Goal: Navigation & Orientation: Find specific page/section

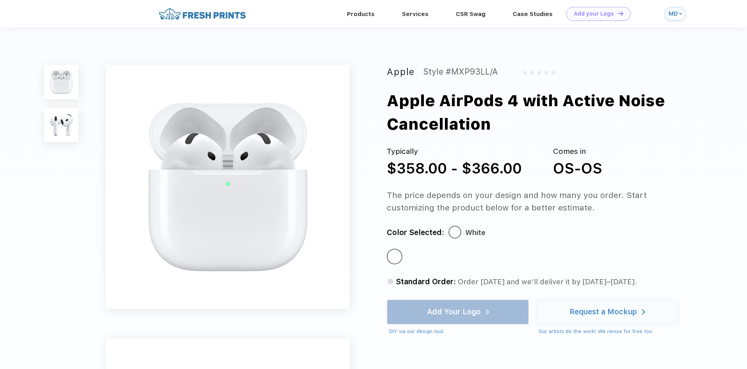
click at [77, 109] on img at bounding box center [61, 125] width 34 height 34
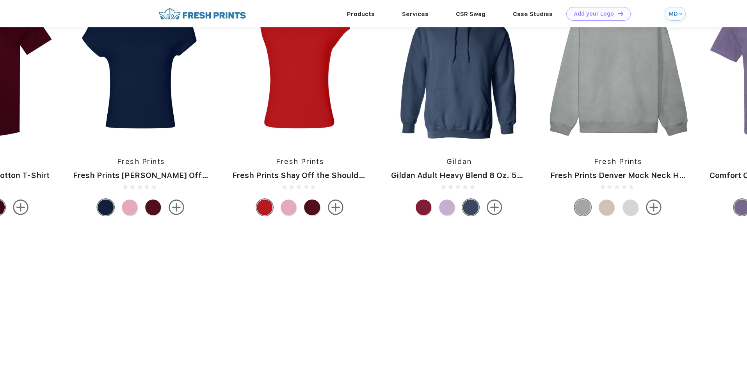
scroll to position [648, 0]
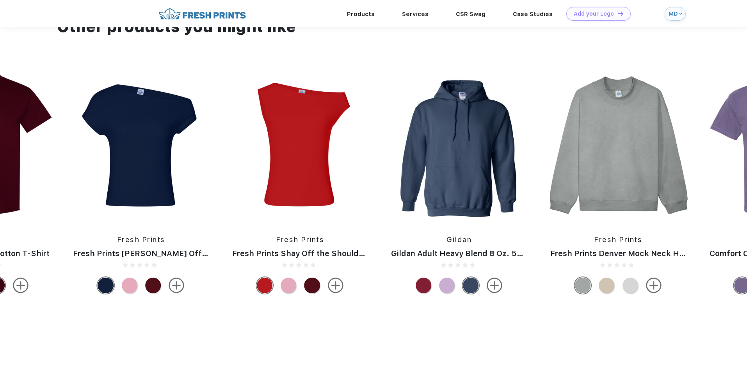
click at [226, 14] on img at bounding box center [202, 14] width 92 height 14
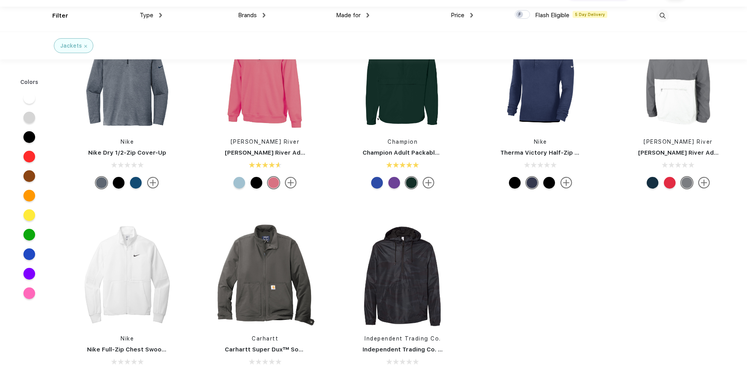
scroll to position [39, 0]
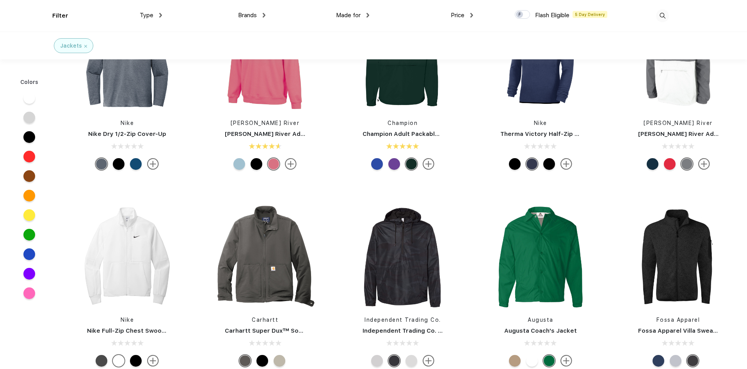
click at [455, 12] on span "Price" at bounding box center [458, 15] width 14 height 7
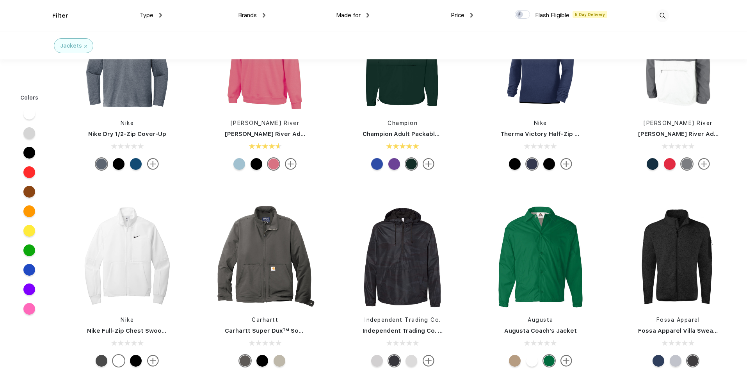
click at [464, 15] on span "Price" at bounding box center [458, 15] width 14 height 7
click at [474, 16] on div "Filter Type Shirts Sweaters Bottoms Accessories Hats Tanks Jackets Jerseys Polo…" at bounding box center [360, 16] width 617 height 32
click at [470, 15] on div "Price" at bounding box center [462, 15] width 22 height 9
click at [460, 71] on img at bounding box center [460, 70] width 6 height 4
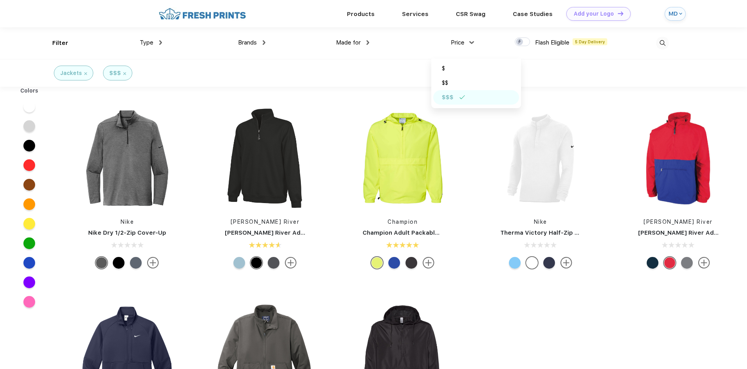
click at [544, 329] on div "Nike Nike Dry 1/2-Zip Cover-Up Charles River Charles River Adult Crosswind Quar…" at bounding box center [403, 287] width 688 height 393
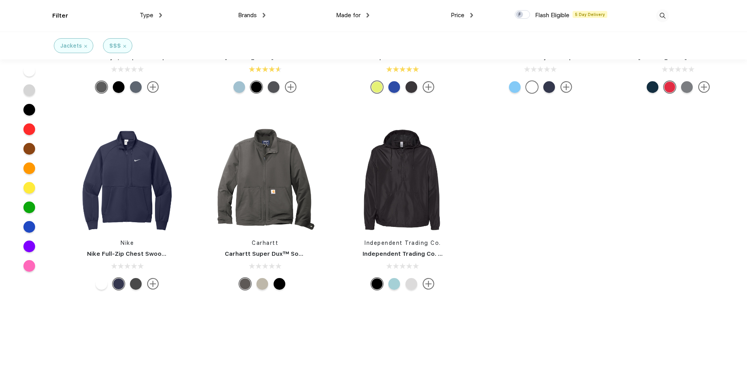
scroll to position [117, 0]
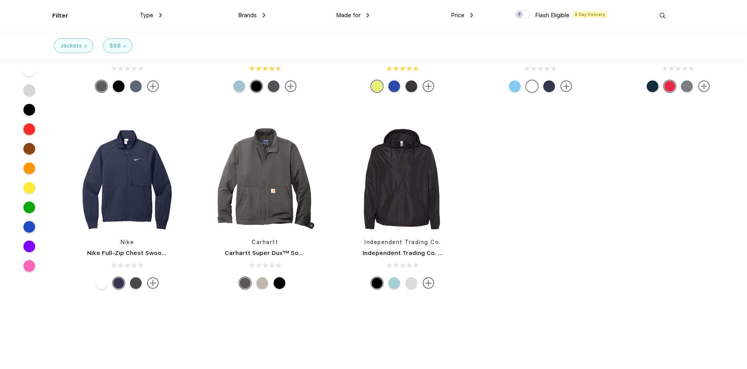
click at [34, 108] on div at bounding box center [29, 110] width 12 height 12
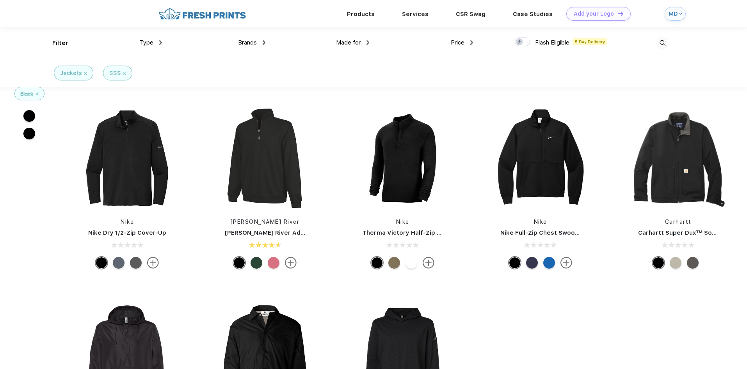
click at [195, 9] on img at bounding box center [202, 14] width 92 height 14
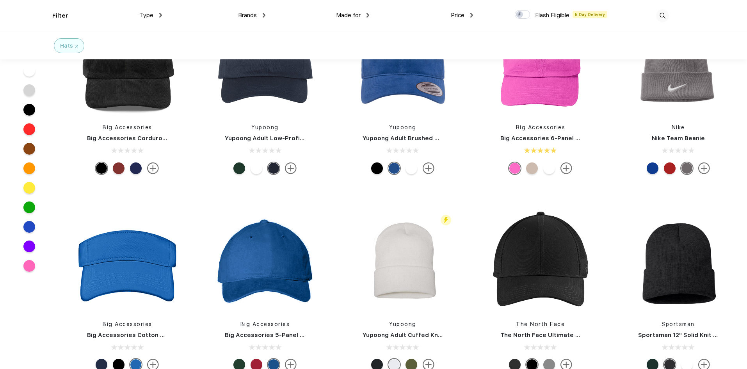
scroll to position [469, 0]
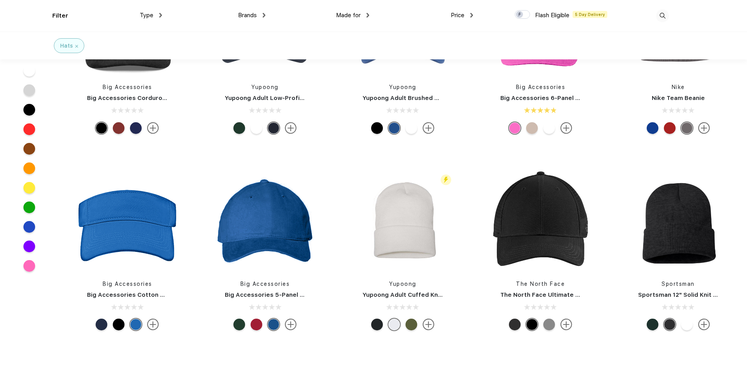
click at [375, 327] on div at bounding box center [377, 324] width 12 height 12
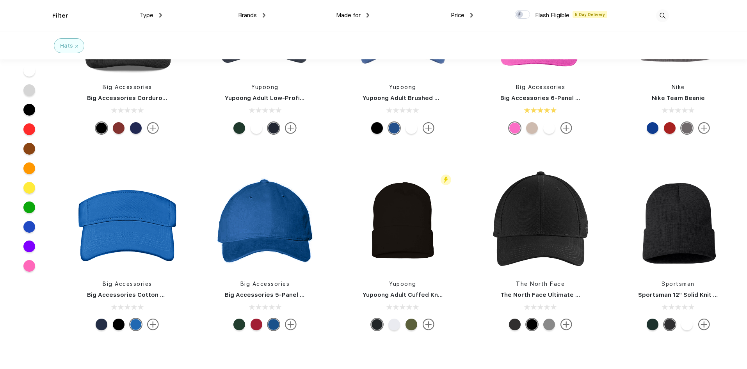
click at [413, 329] on div at bounding box center [411, 324] width 12 height 12
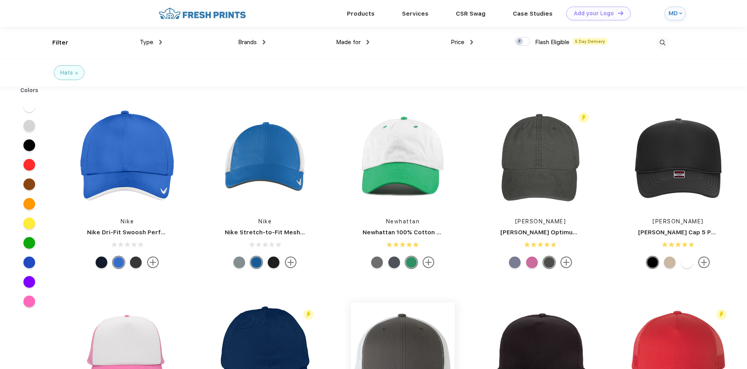
scroll to position [0, 0]
click at [469, 12] on link "CSR Swag" at bounding box center [471, 13] width 30 height 7
